Goal: Task Accomplishment & Management: Manage account settings

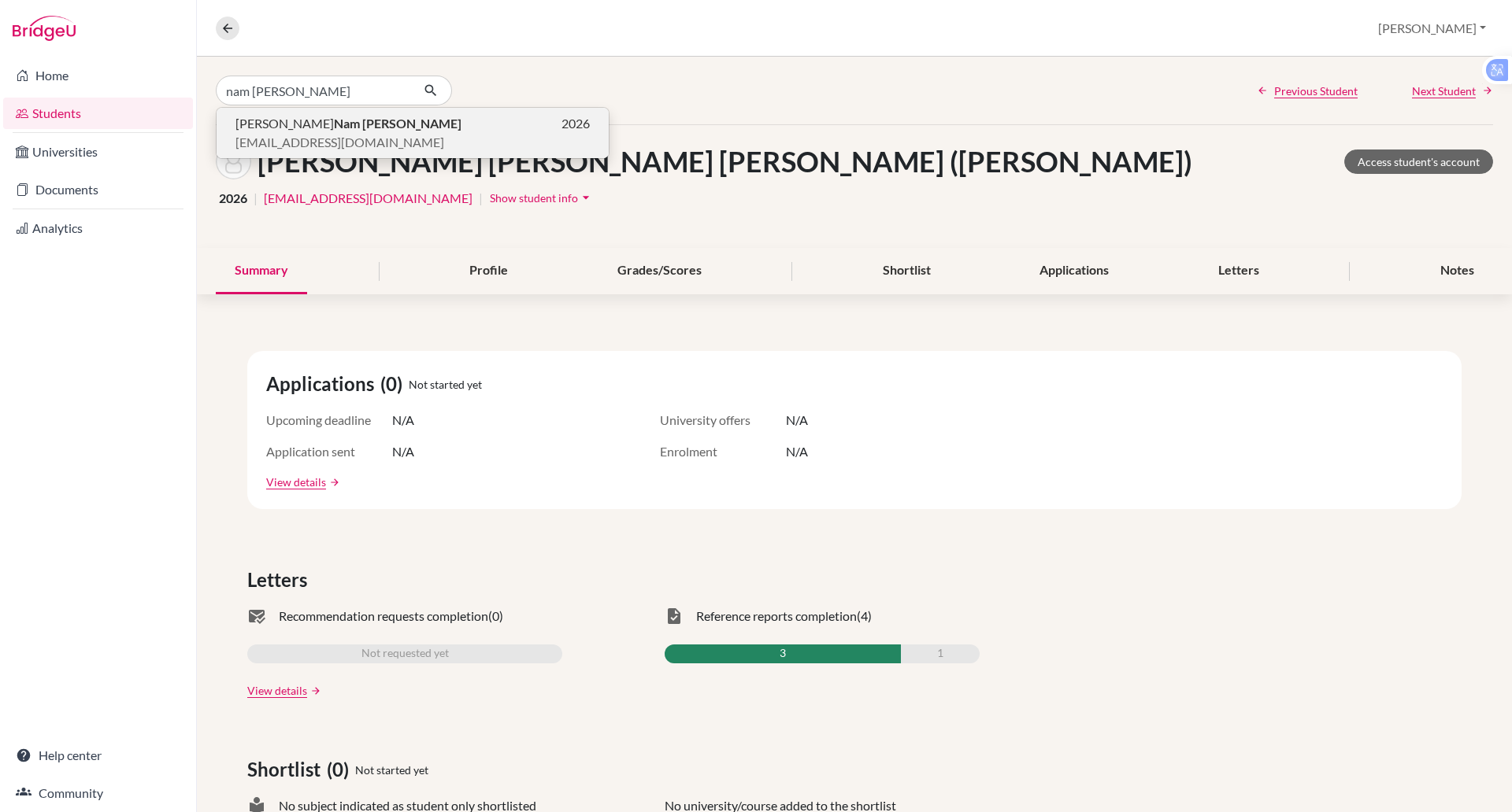
click at [295, 134] on span "[EMAIL_ADDRESS][DOMAIN_NAME]" at bounding box center [340, 142] width 209 height 18
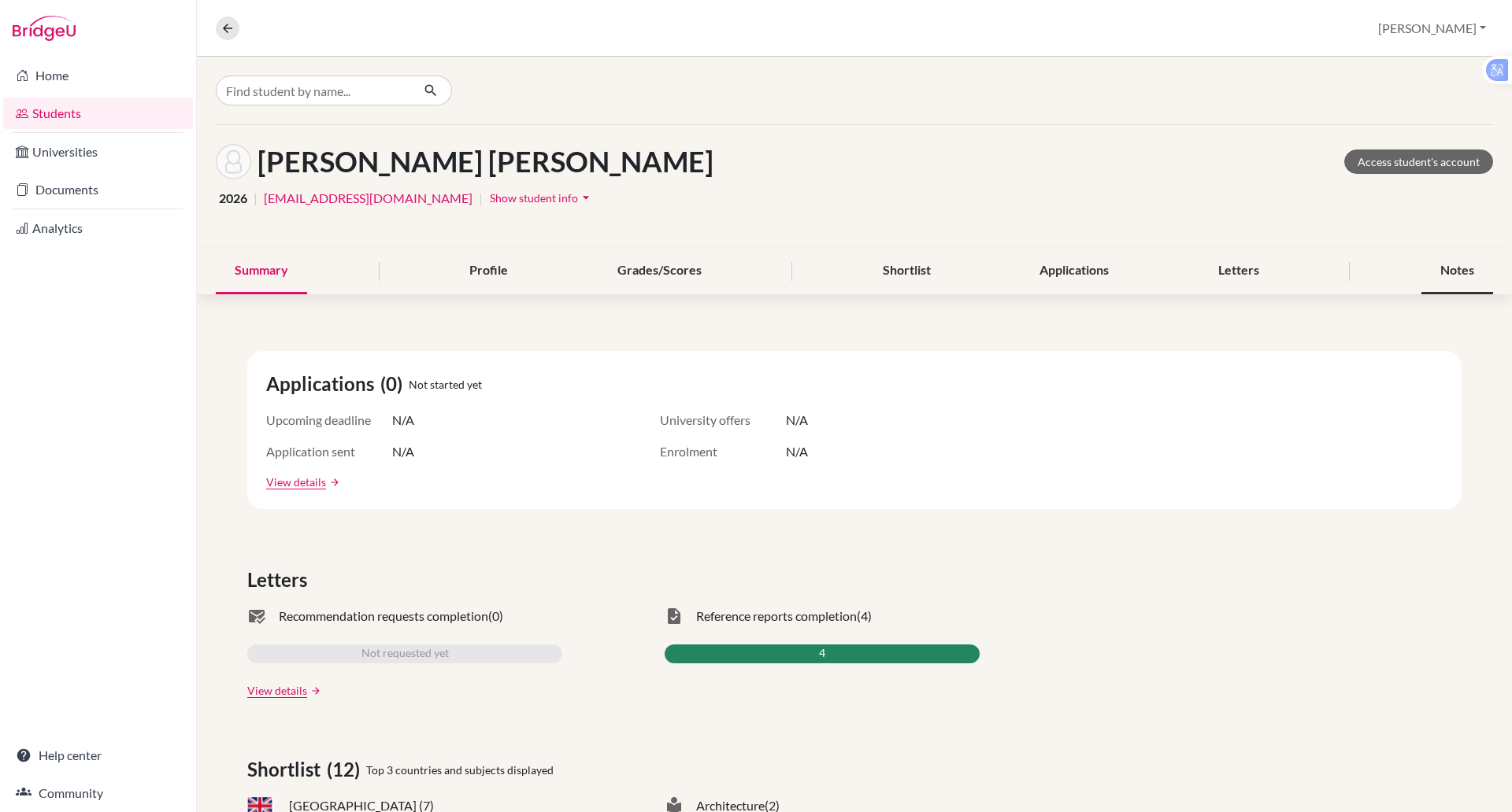
click at [1428, 275] on div "Notes" at bounding box center [1457, 271] width 72 height 46
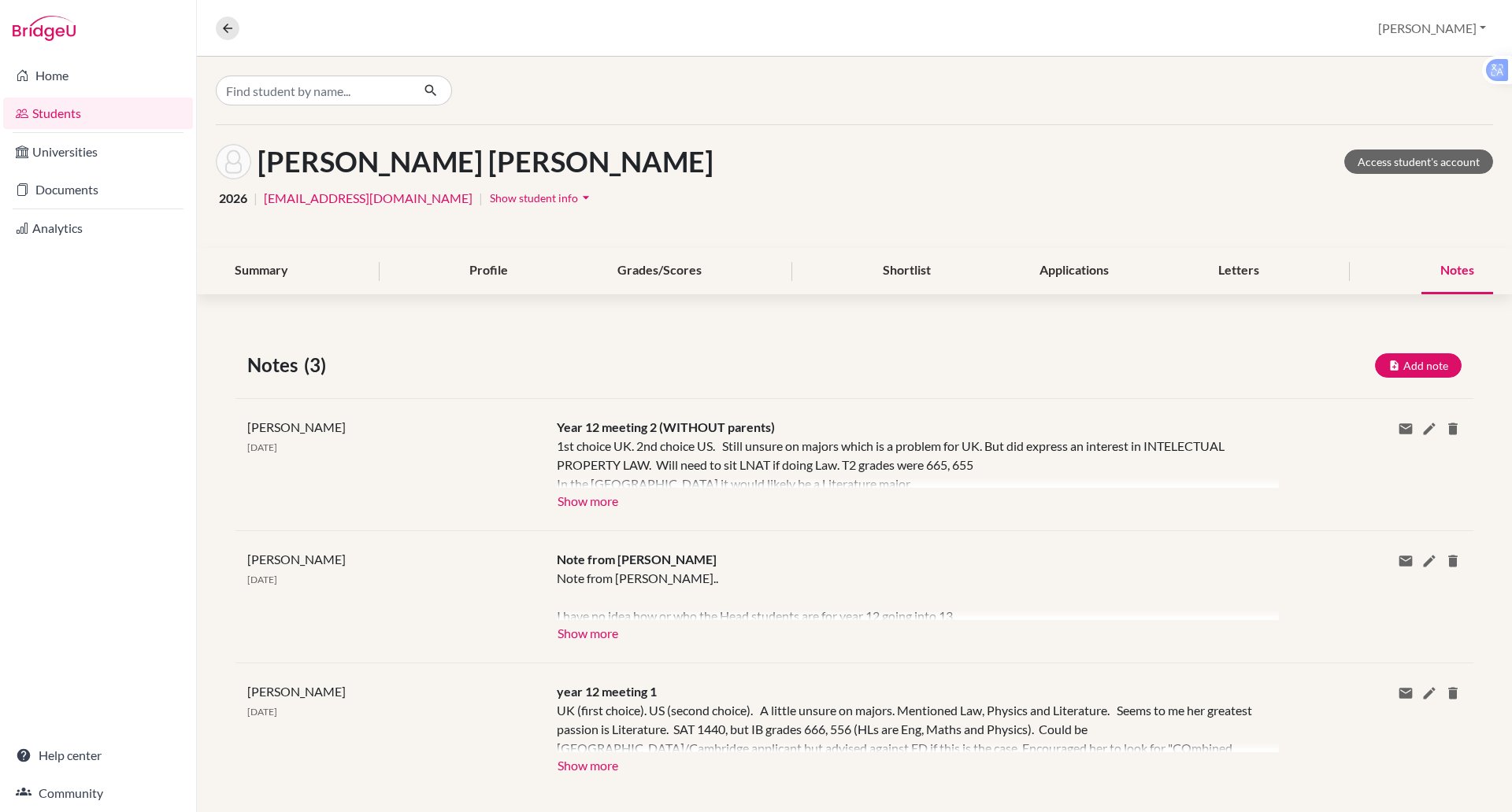
click at [1252, 62] on div at bounding box center [854, 90] width 1315 height 67
click at [595, 502] on button "Show more" at bounding box center [587, 500] width 62 height 24
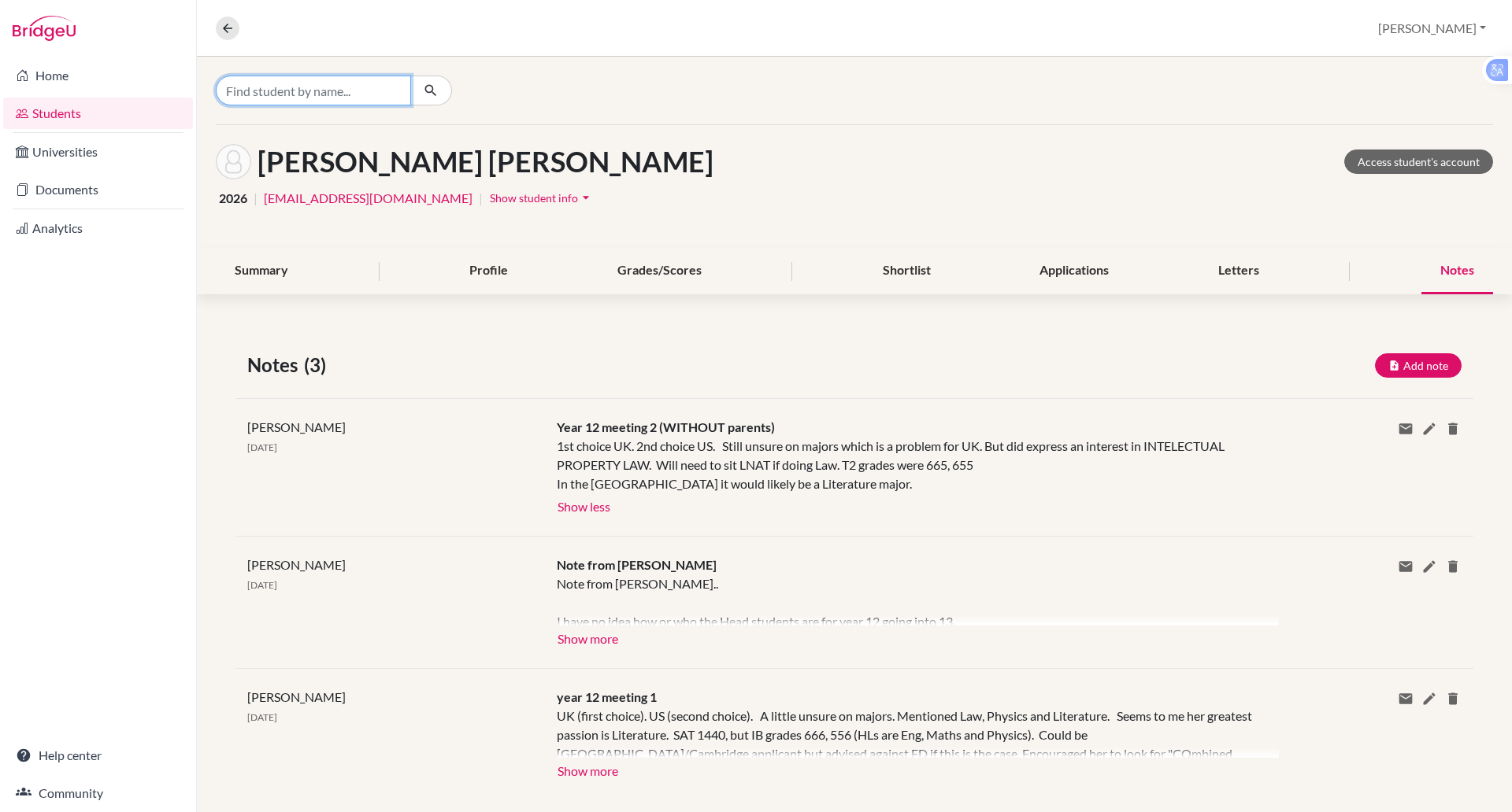
click at [346, 84] on input "Find student by name..." at bounding box center [312, 91] width 195 height 30
click at [504, 76] on div "[PERSON_NAME]" at bounding box center [428, 91] width 426 height 30
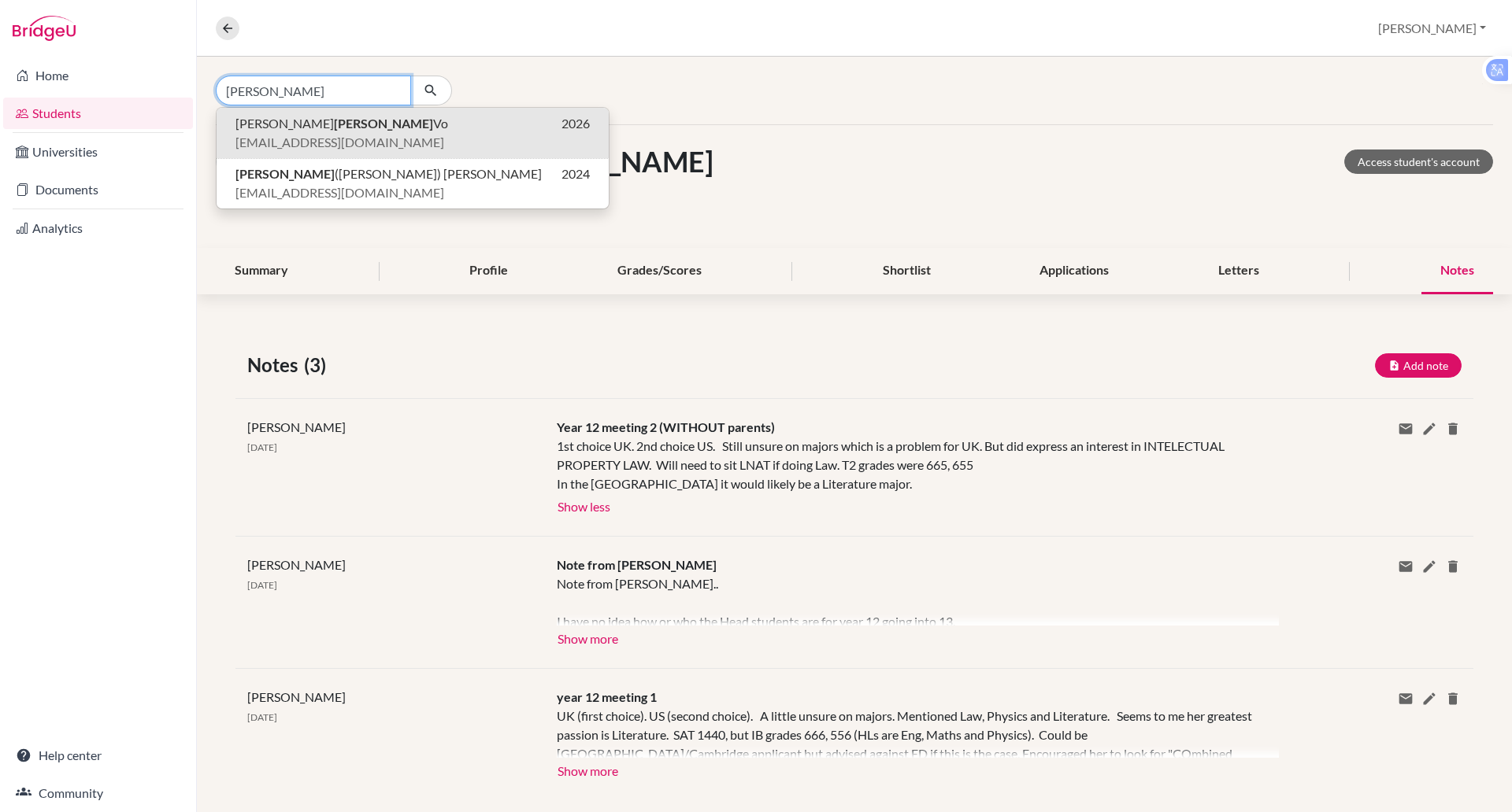
click at [298, 88] on input "[PERSON_NAME]" at bounding box center [312, 91] width 195 height 30
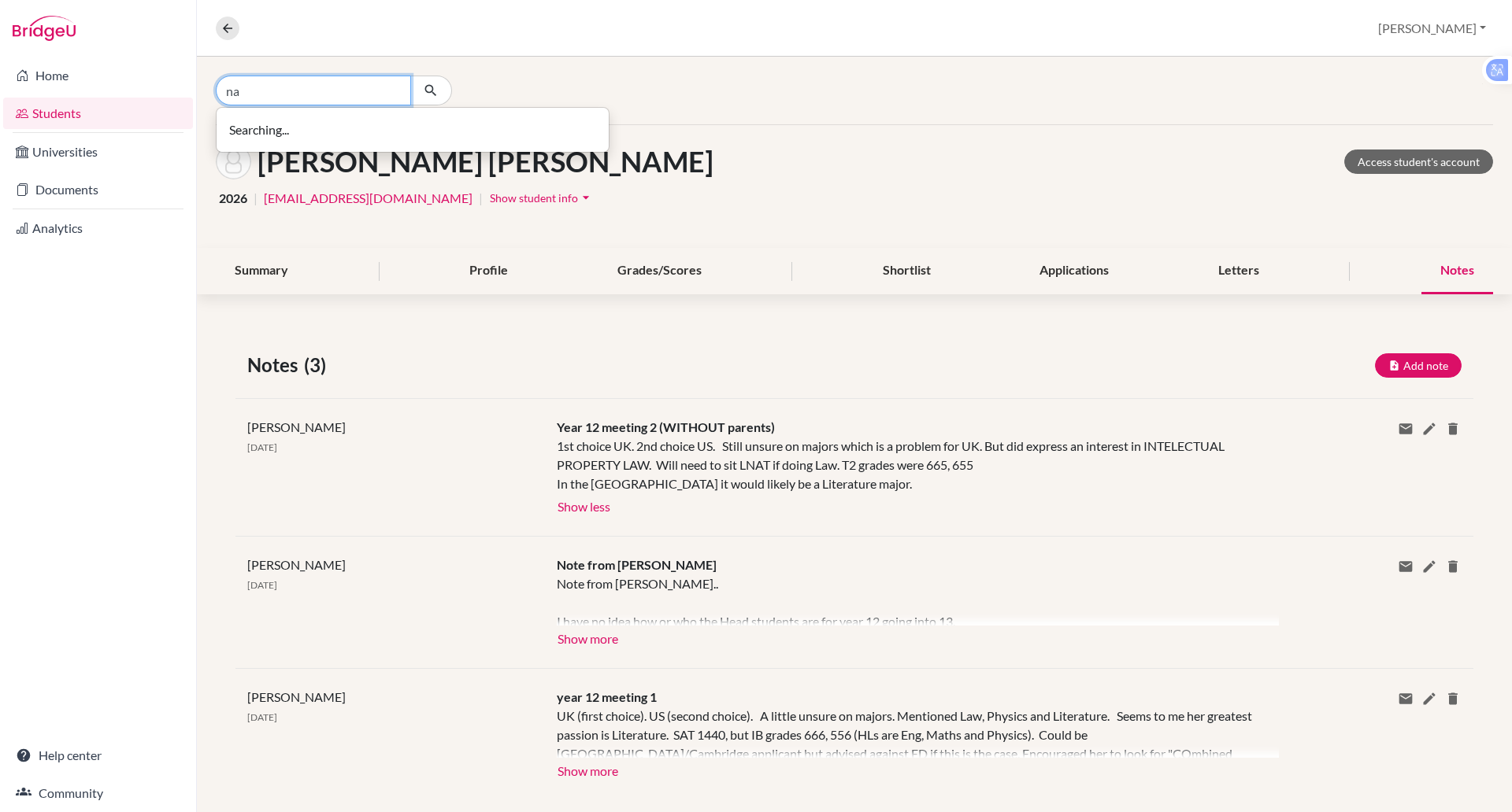
type input "n"
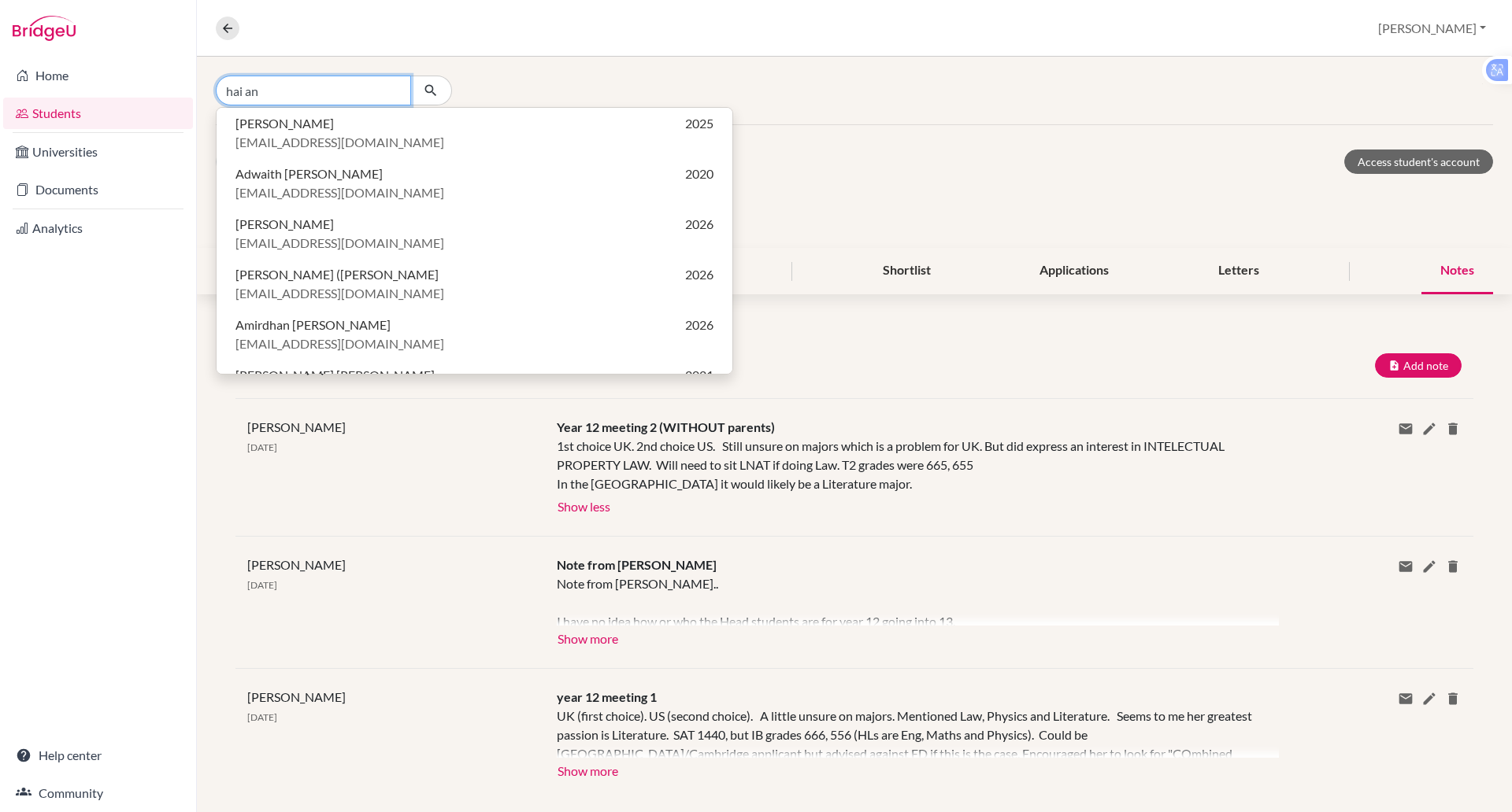
type input "hai an"
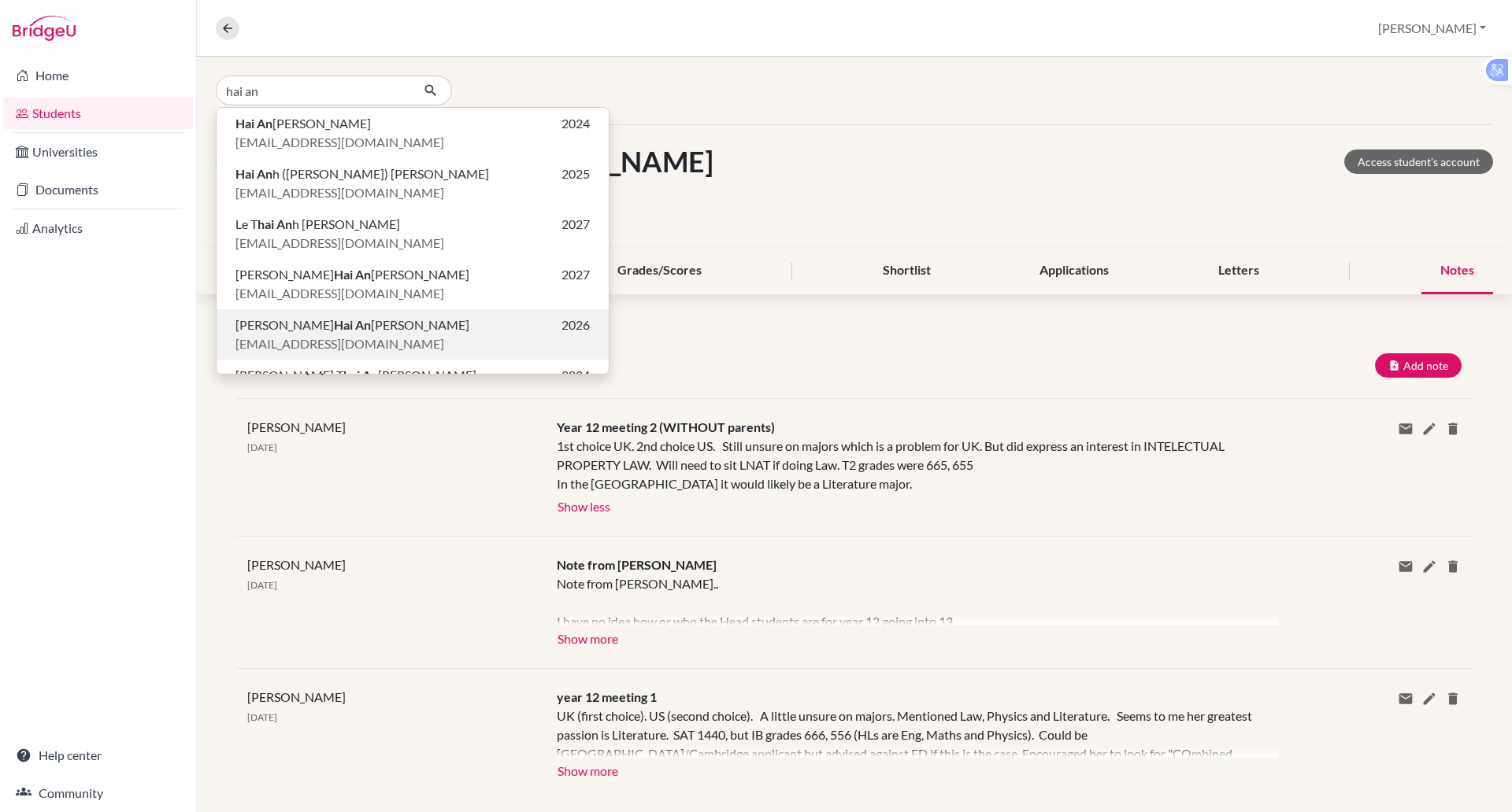
click at [314, 326] on span "[PERSON_NAME] An [PERSON_NAME]" at bounding box center [352, 325] width 234 height 18
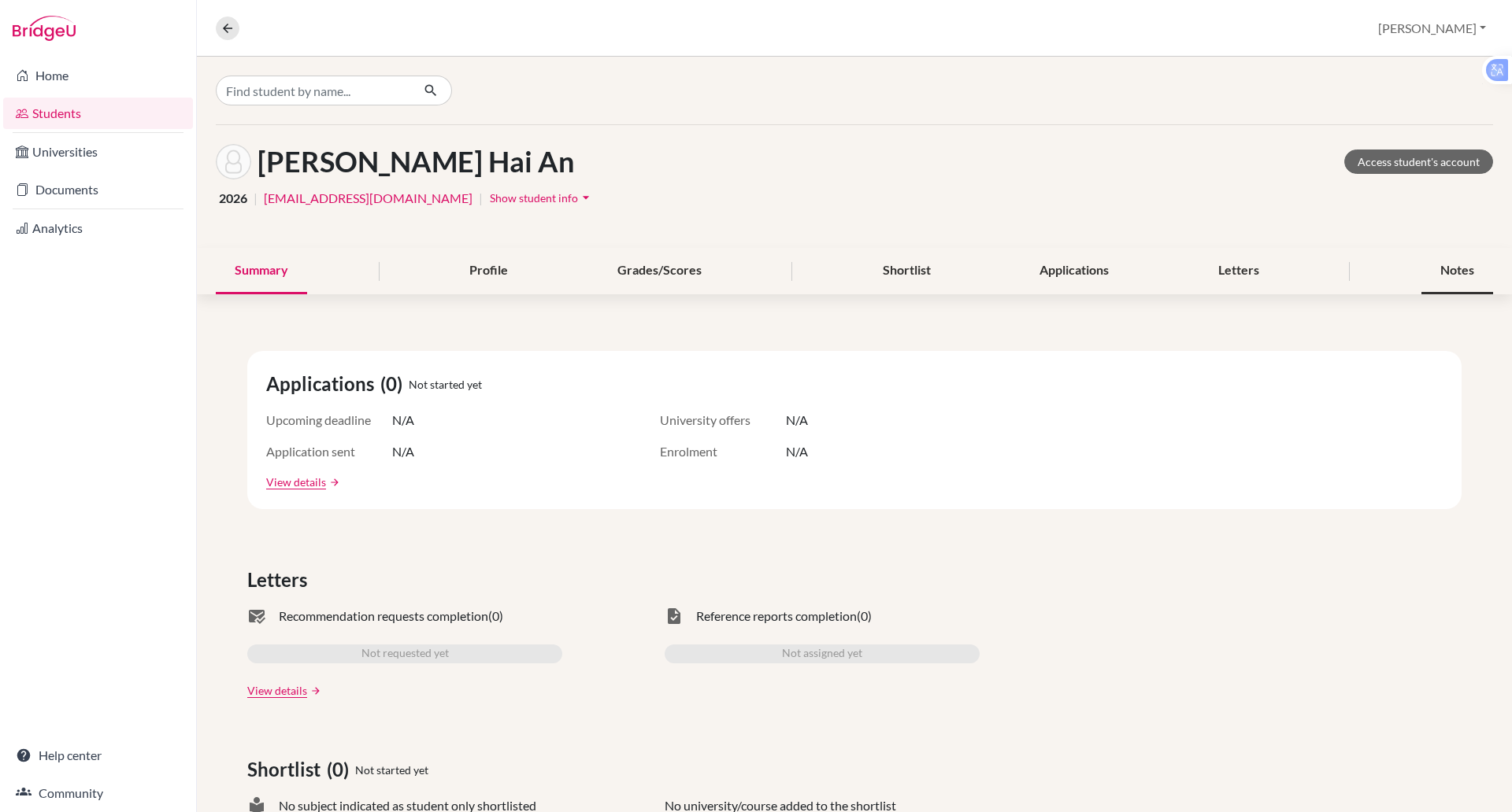
click at [1452, 268] on div "Notes" at bounding box center [1457, 271] width 72 height 46
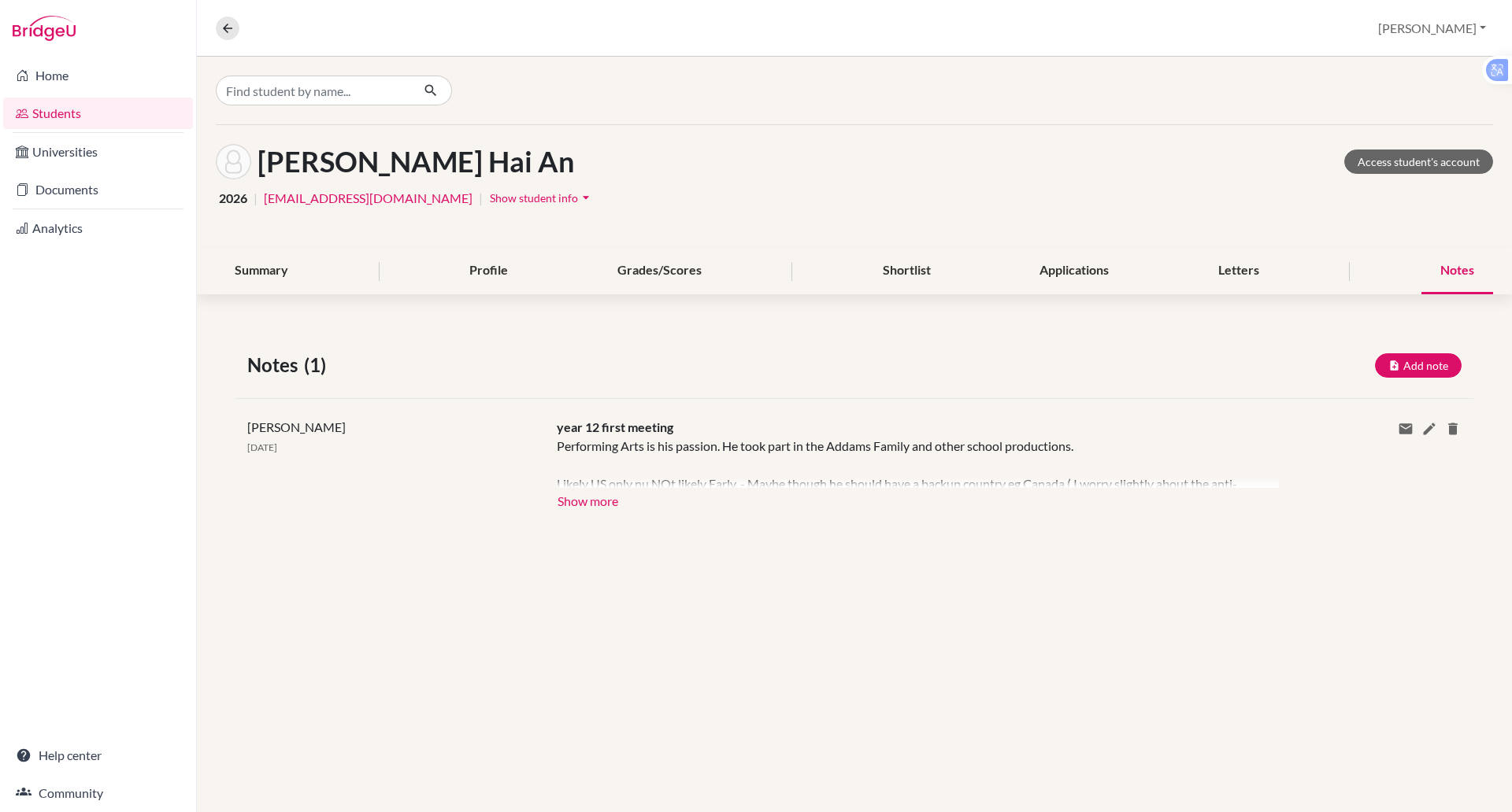
click at [757, 430] on div "year 12 first meeting Performing Arts is his passion. He took part in the Addam…" at bounding box center [905, 464] width 722 height 93
